Goal: Find specific page/section: Find specific page/section

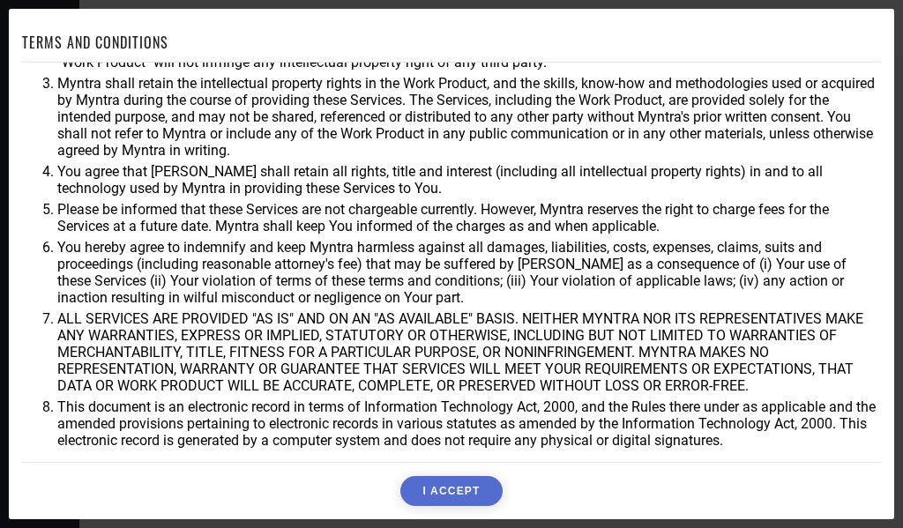
scroll to position [95, 0]
click at [439, 489] on button "I ACCEPT" at bounding box center [450, 491] width 101 height 30
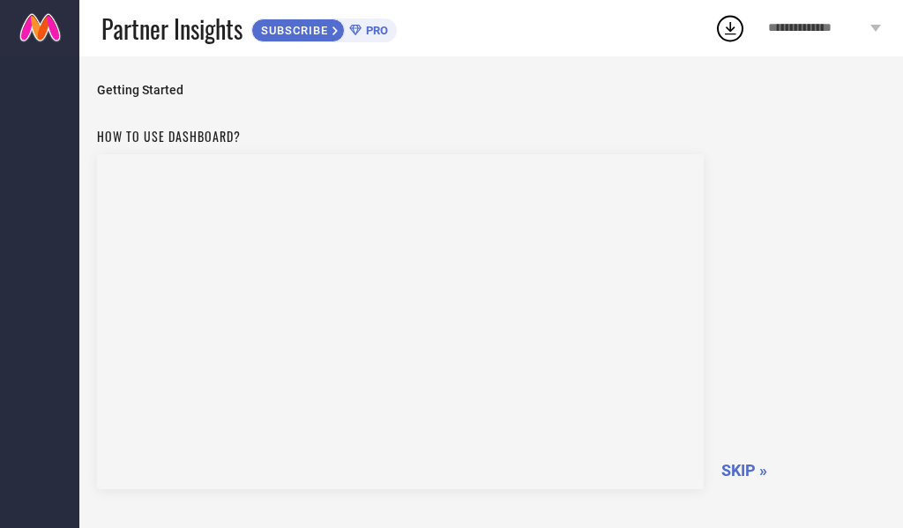
click at [750, 468] on span "SKIP »" at bounding box center [744, 470] width 46 height 19
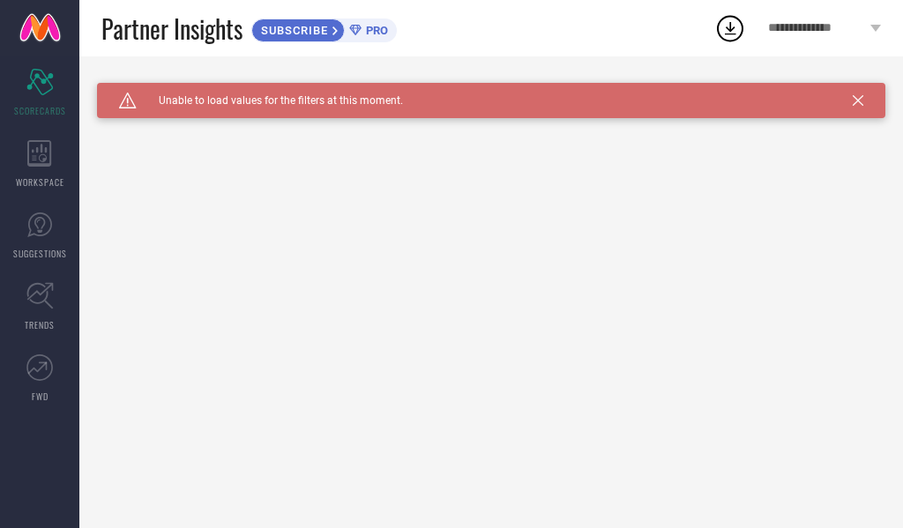
click at [361, 33] on icon at bounding box center [354, 30] width 11 height 11
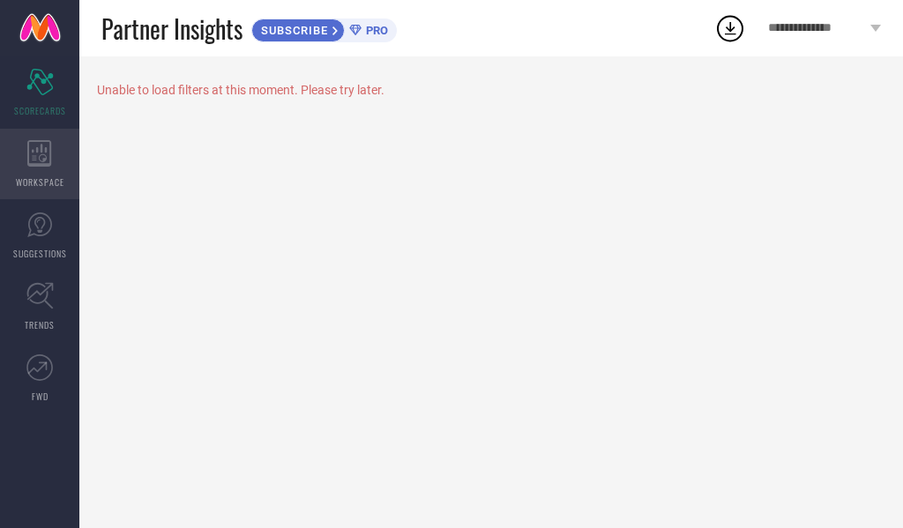
click at [49, 146] on icon at bounding box center [39, 153] width 25 height 26
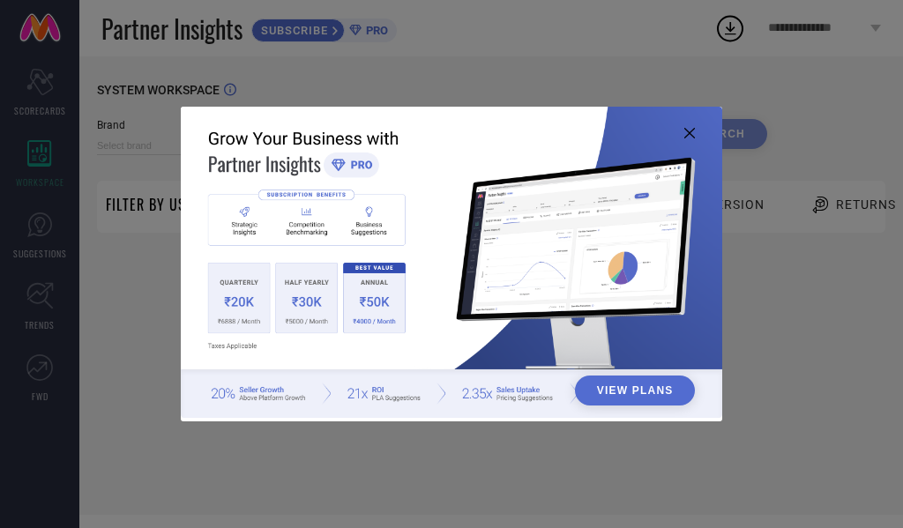
type input "1 STOP FASHION"
type input "All"
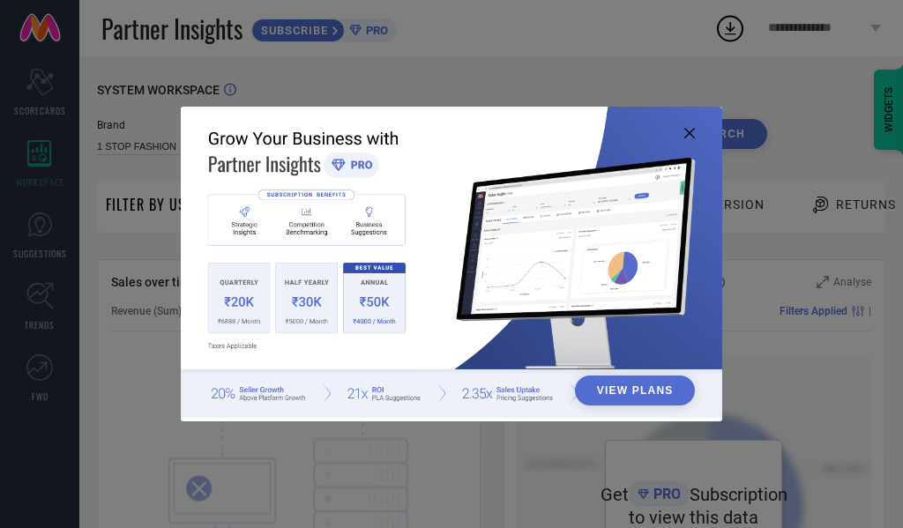
click at [694, 128] on icon at bounding box center [689, 133] width 11 height 11
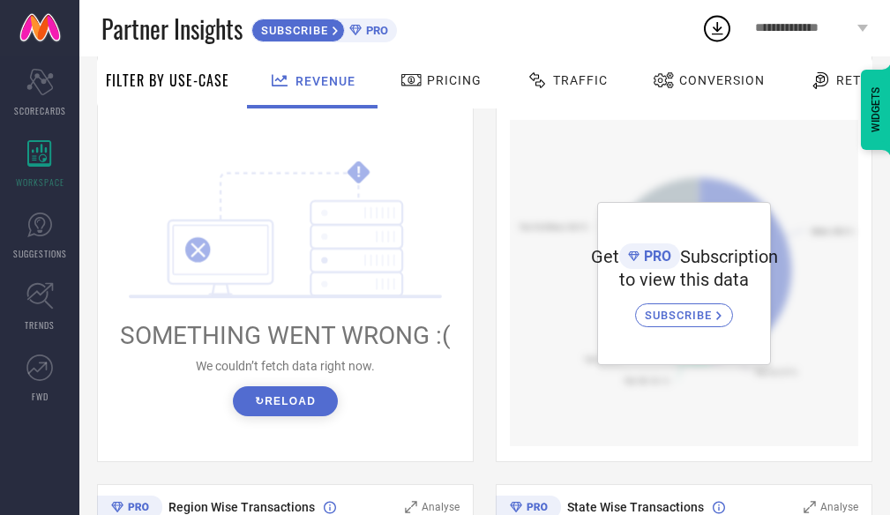
scroll to position [264, 0]
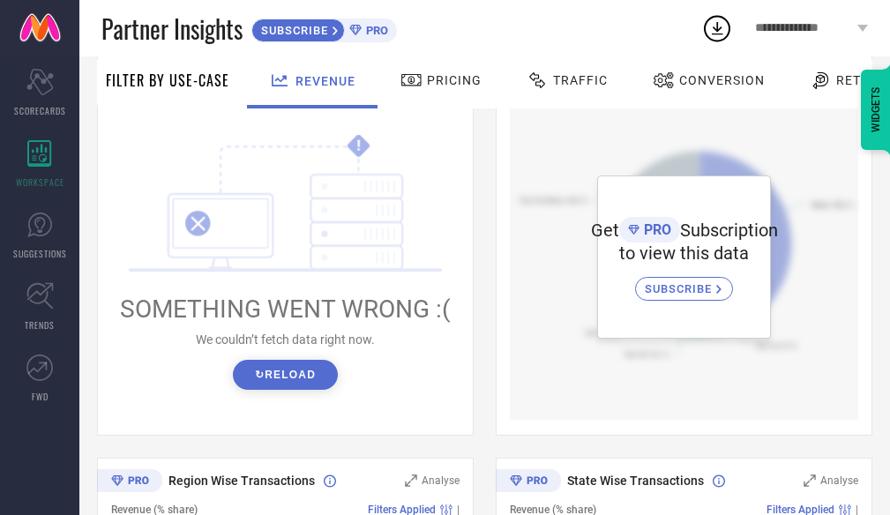
click at [292, 367] on button "↻ Reload" at bounding box center [285, 375] width 105 height 30
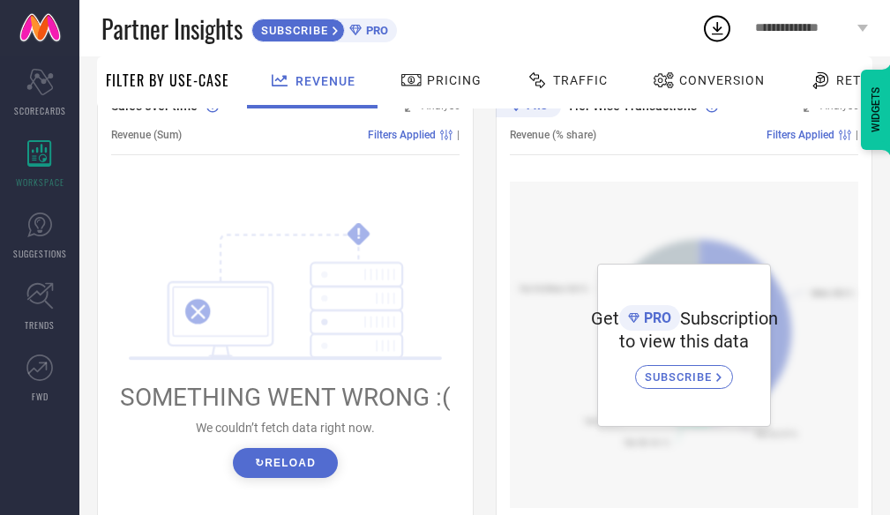
scroll to position [0, 0]
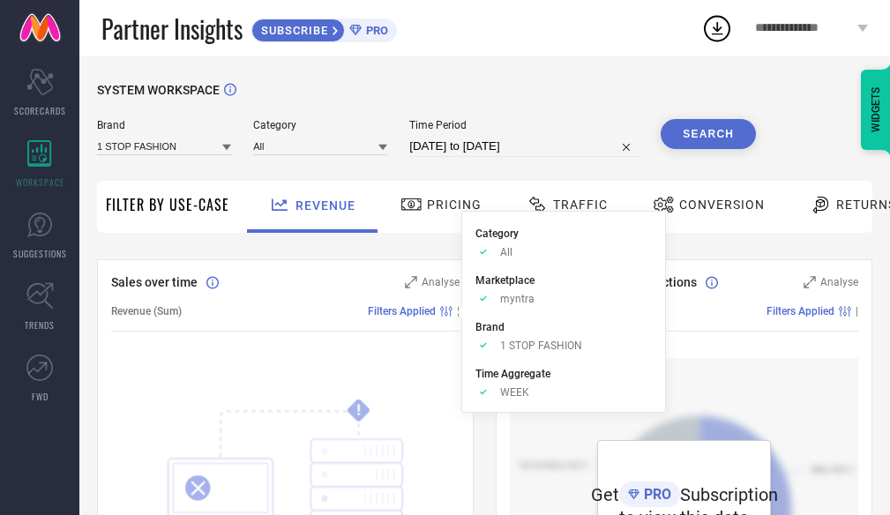
click at [445, 209] on span "Pricing" at bounding box center [454, 204] width 55 height 14
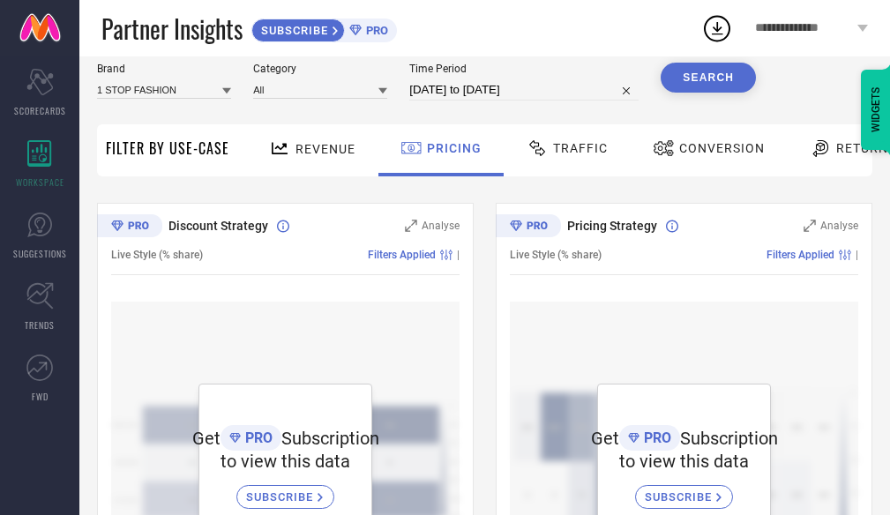
scroll to position [88, 0]
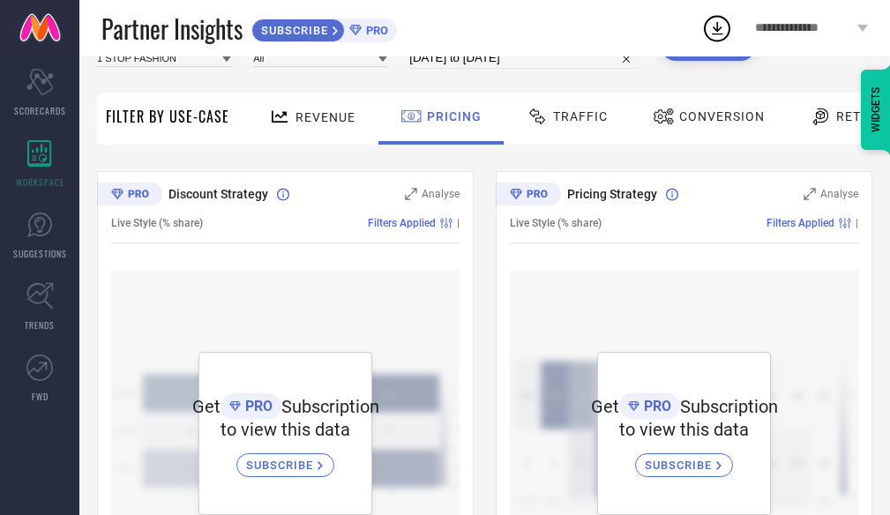
click at [577, 130] on div "Traffic" at bounding box center [567, 116] width 90 height 30
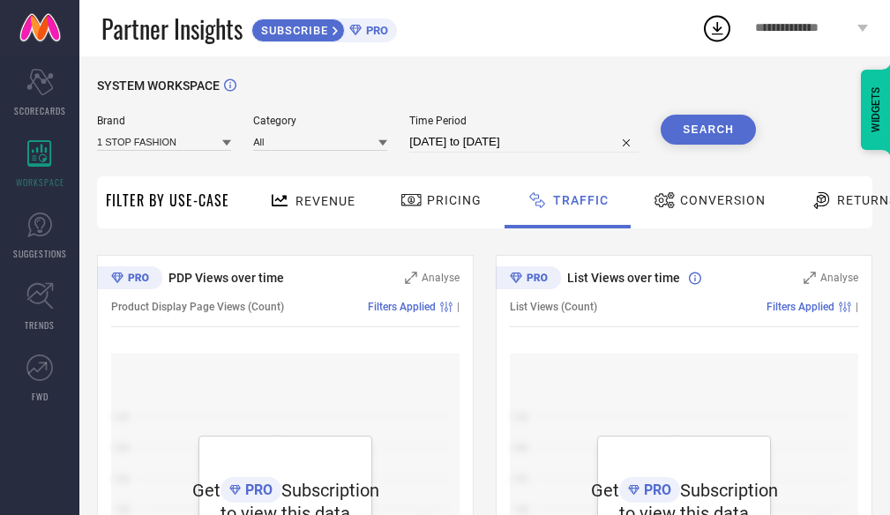
scroll to position [0, 0]
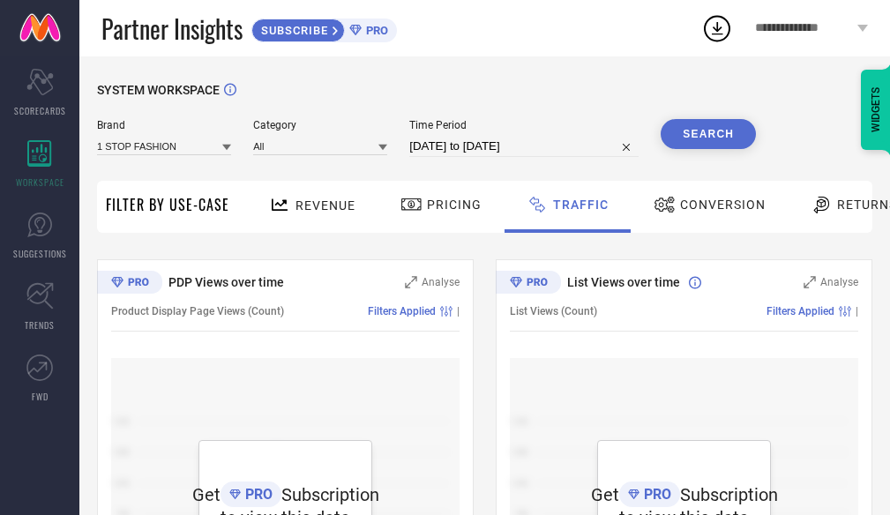
click at [684, 206] on span "Conversion" at bounding box center [723, 204] width 86 height 14
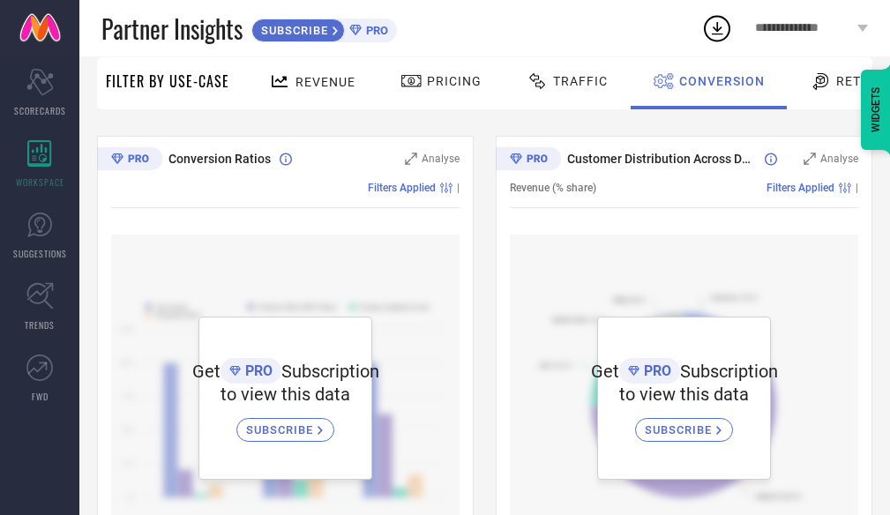
scroll to position [264, 0]
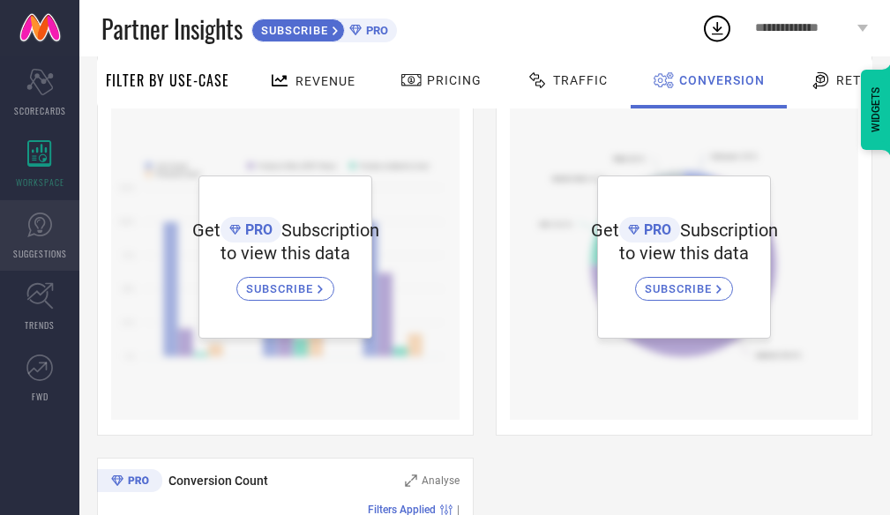
click at [48, 250] on span "SUGGESTIONS" at bounding box center [40, 253] width 54 height 13
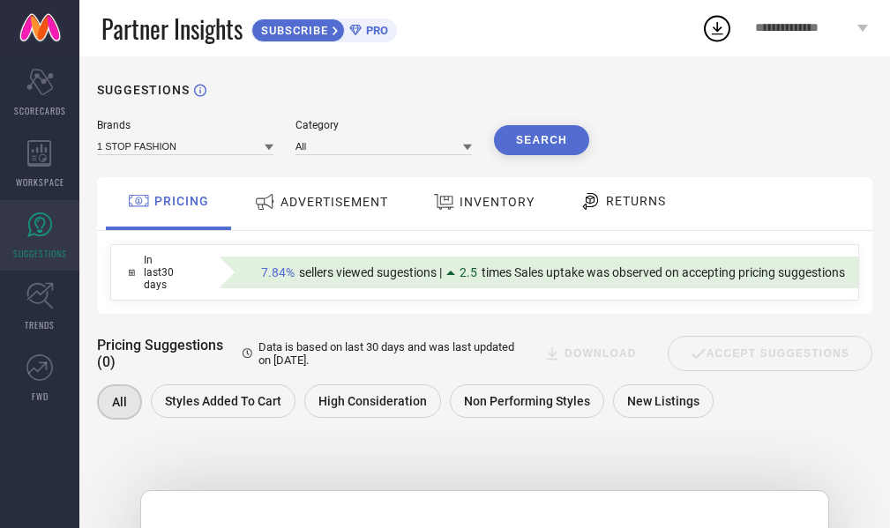
click at [293, 220] on div "ADVERTISEMENT" at bounding box center [321, 203] width 178 height 53
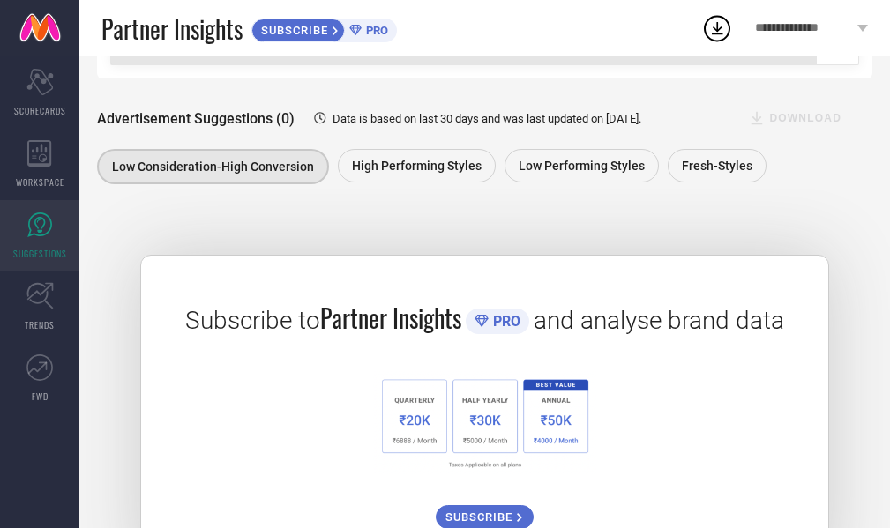
scroll to position [264, 0]
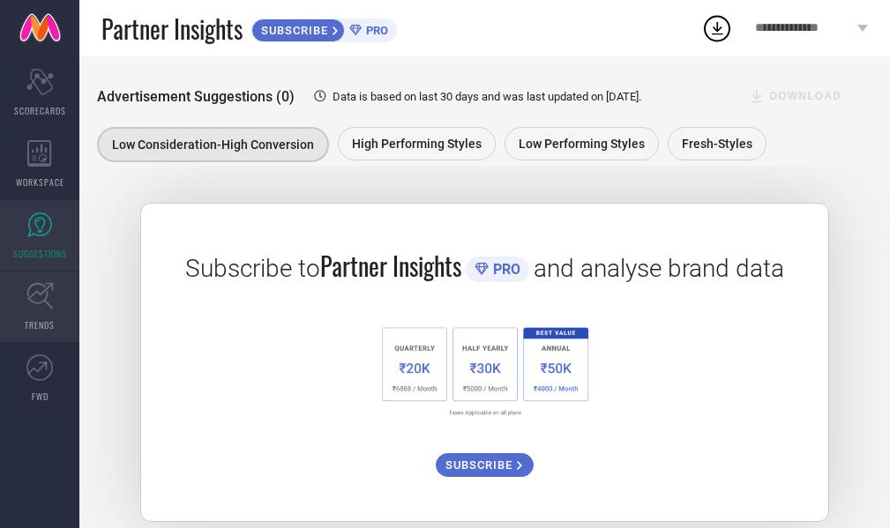
click at [49, 295] on icon at bounding box center [39, 295] width 27 height 27
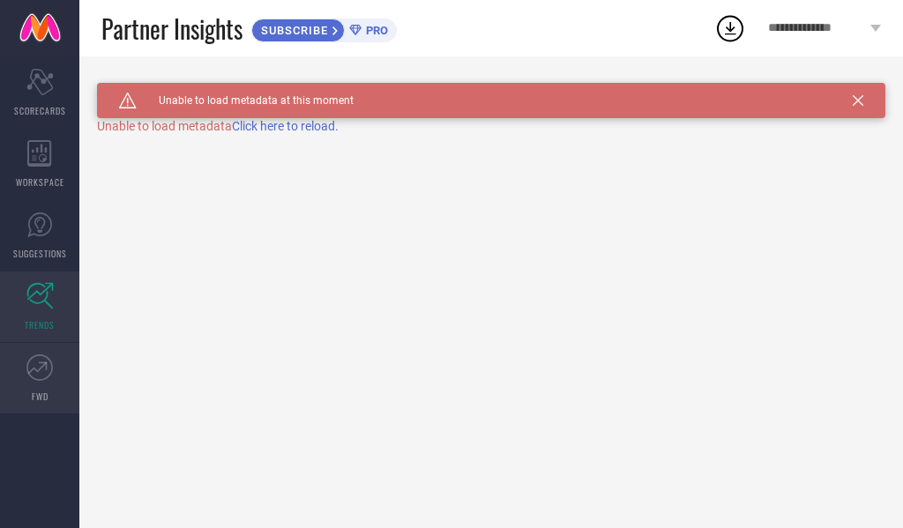
click at [60, 376] on link "FWD" at bounding box center [39, 378] width 79 height 71
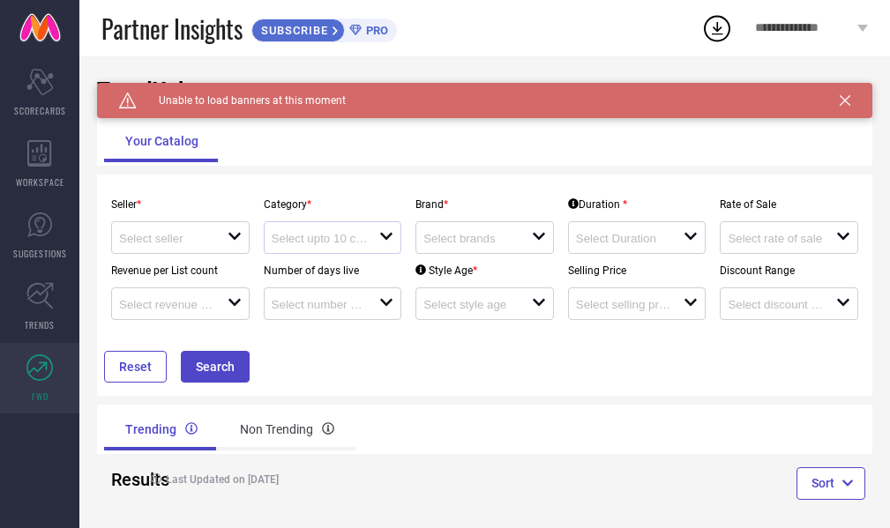
scroll to position [38, 0]
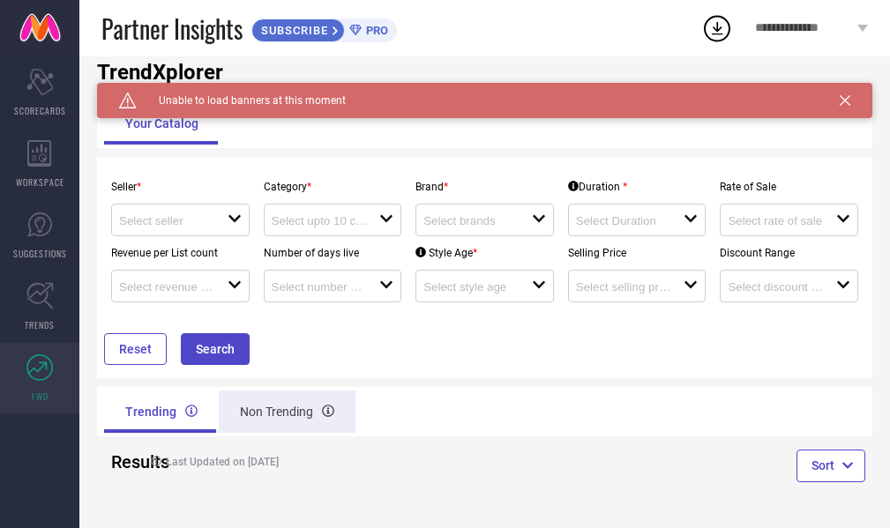
click at [277, 413] on div "Non Trending" at bounding box center [287, 412] width 137 height 42
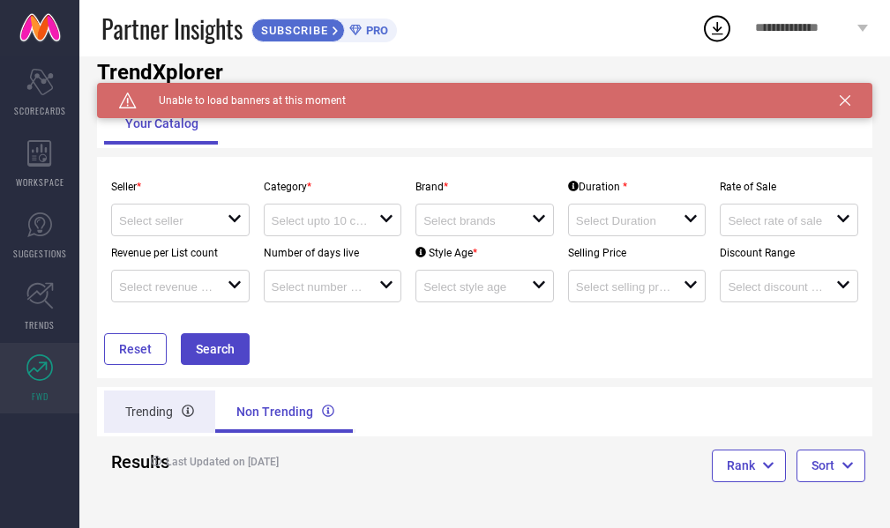
click at [159, 409] on div "Trending" at bounding box center [159, 412] width 111 height 42
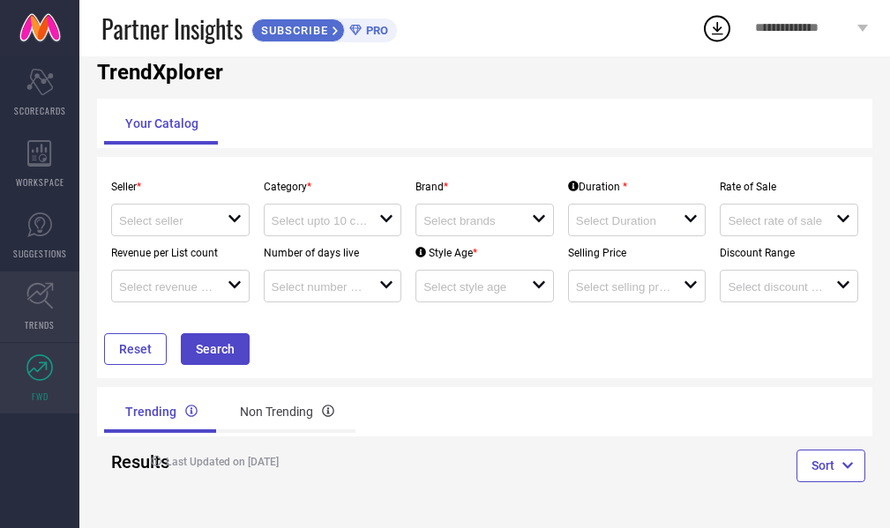
click at [61, 284] on link "TRENDS" at bounding box center [39, 307] width 79 height 71
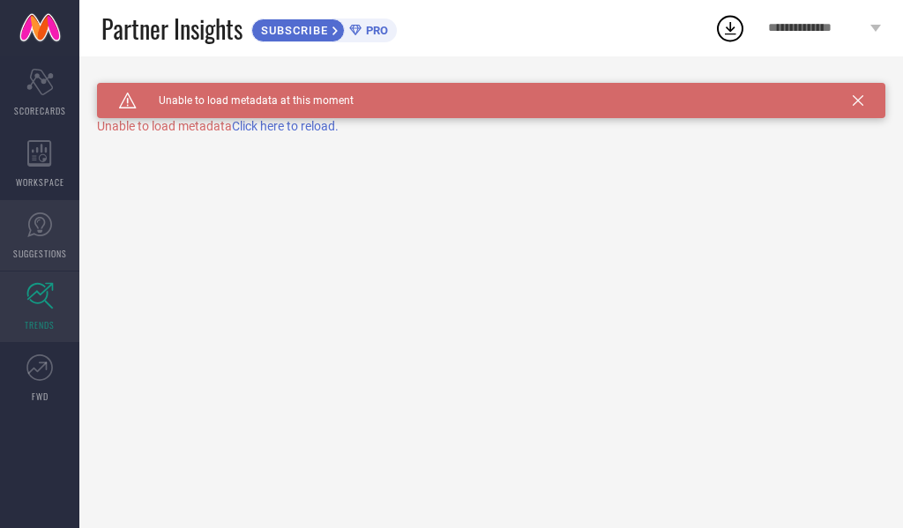
click at [47, 234] on icon at bounding box center [39, 224] width 25 height 25
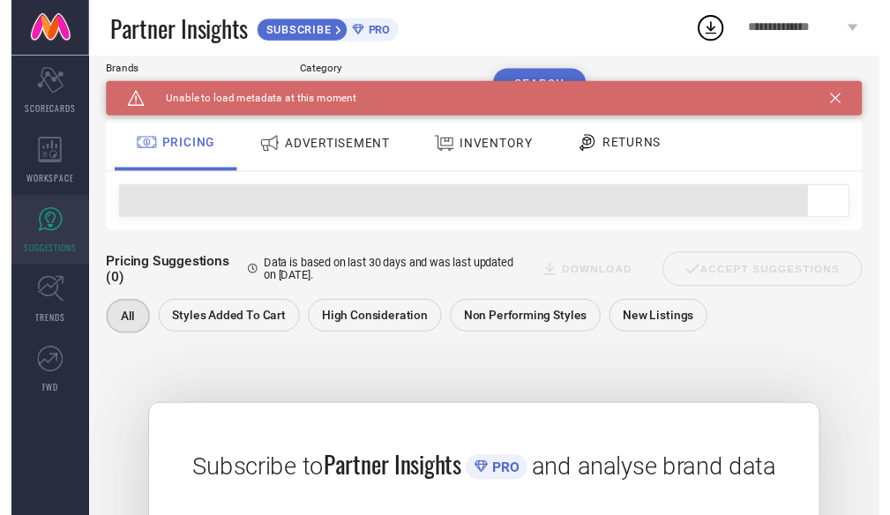
scroll to position [24, 0]
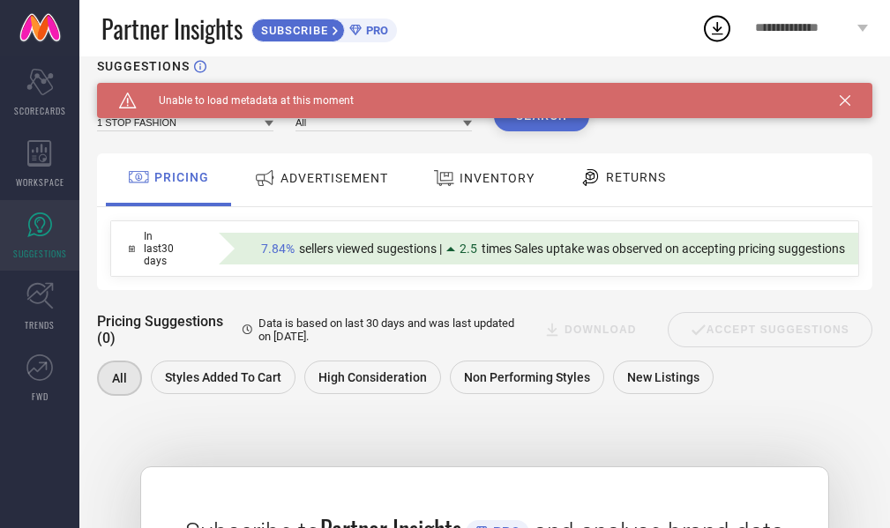
click at [581, 182] on icon at bounding box center [590, 177] width 22 height 21
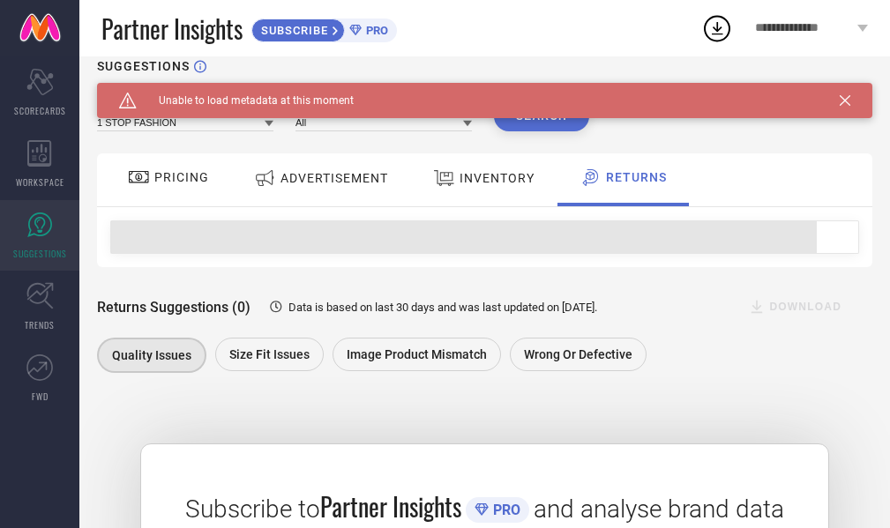
click at [489, 171] on span "INVENTORY" at bounding box center [496, 178] width 75 height 14
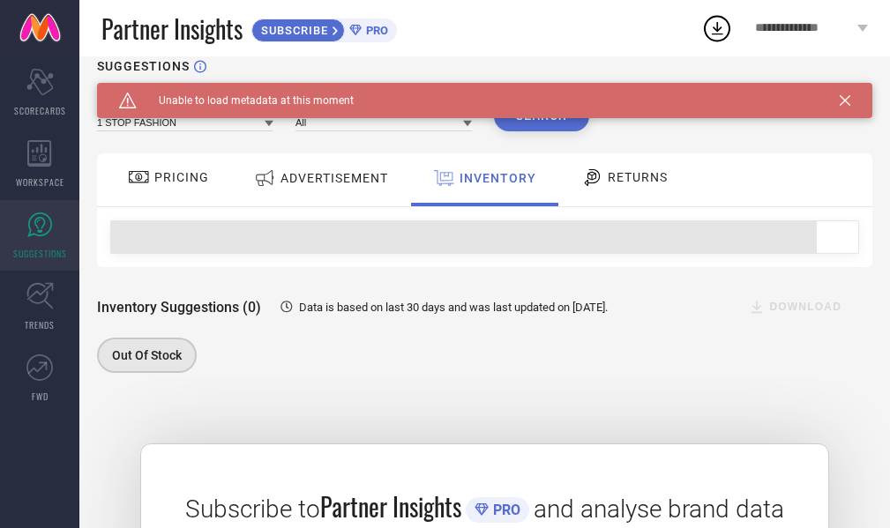
click at [365, 171] on span "ADVERTISEMENT" at bounding box center [334, 178] width 108 height 14
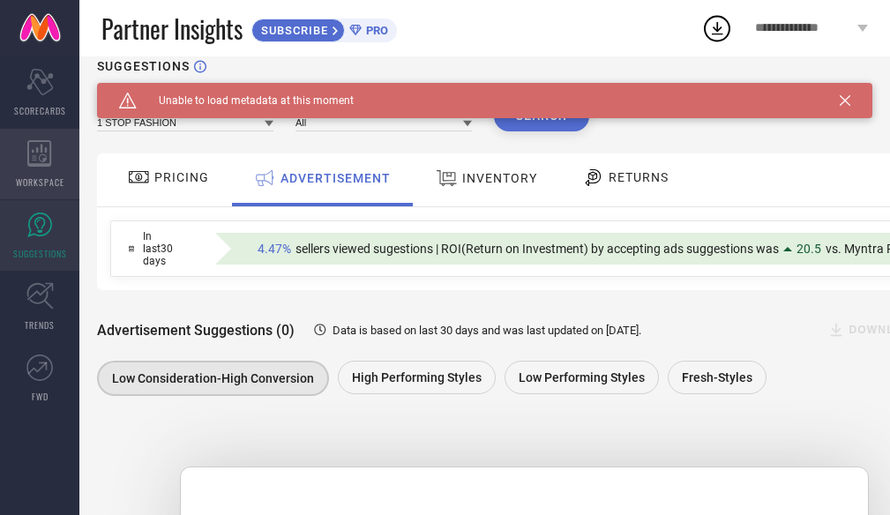
click at [32, 138] on div "WORKSPACE" at bounding box center [39, 164] width 79 height 71
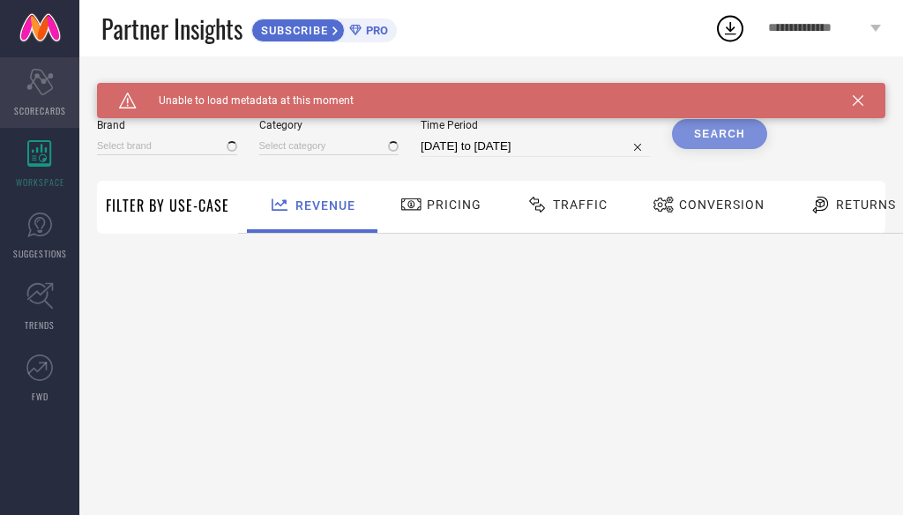
type input "1 STOP FASHION"
type input "All"
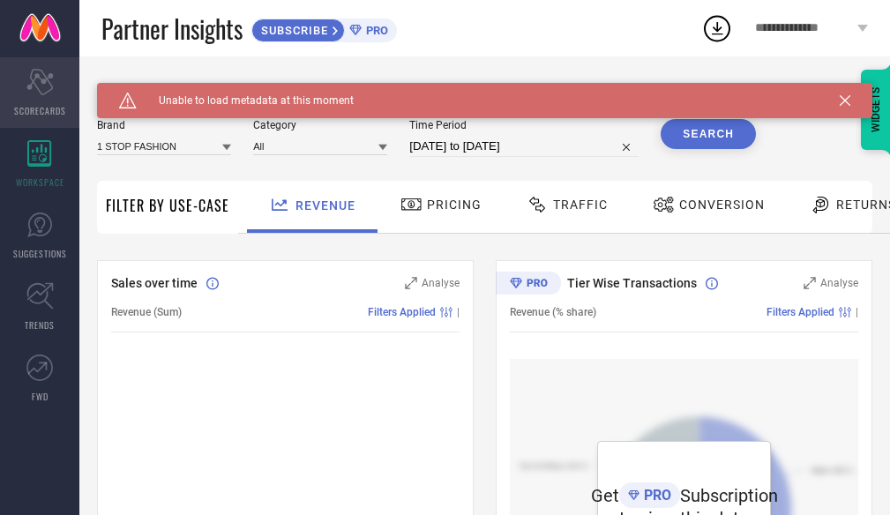
click at [46, 112] on span "SCORECARDS" at bounding box center [40, 110] width 52 height 13
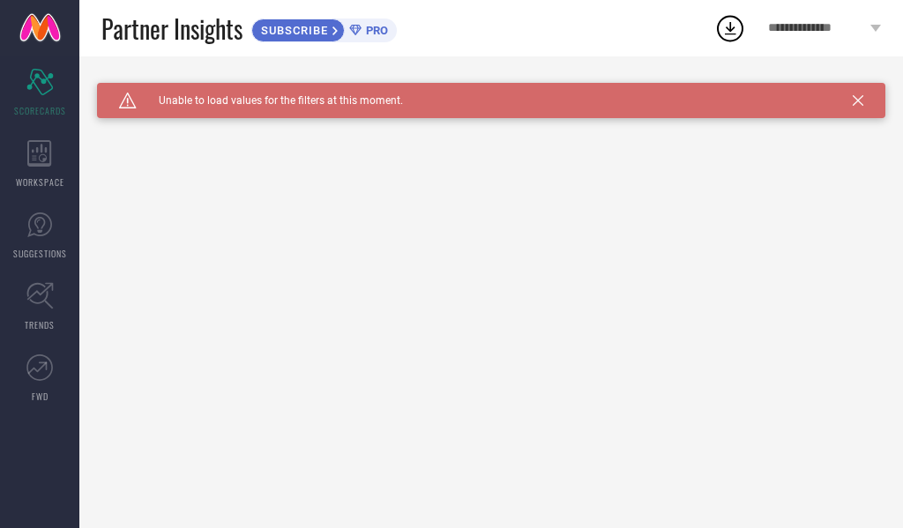
click at [725, 27] on icon at bounding box center [730, 28] width 32 height 32
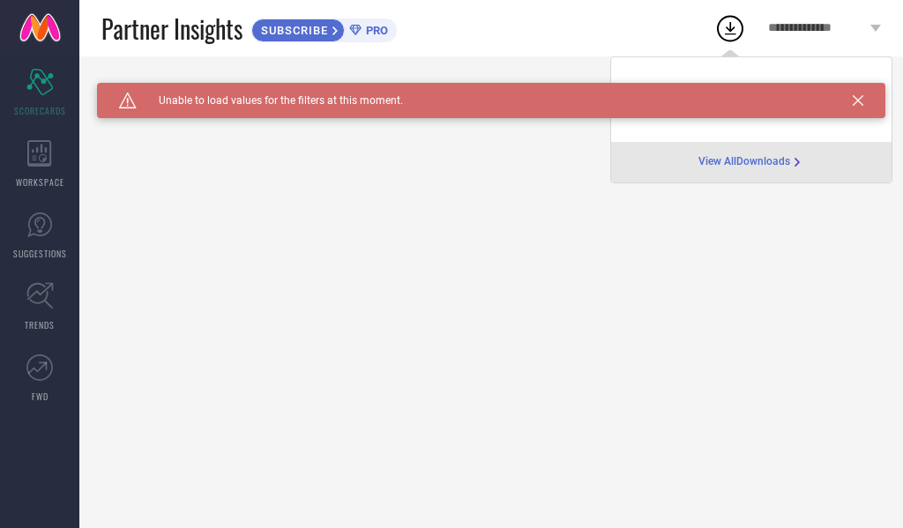
click at [741, 162] on span "View All Downloads" at bounding box center [744, 162] width 92 height 14
